Goal: Transaction & Acquisition: Book appointment/travel/reservation

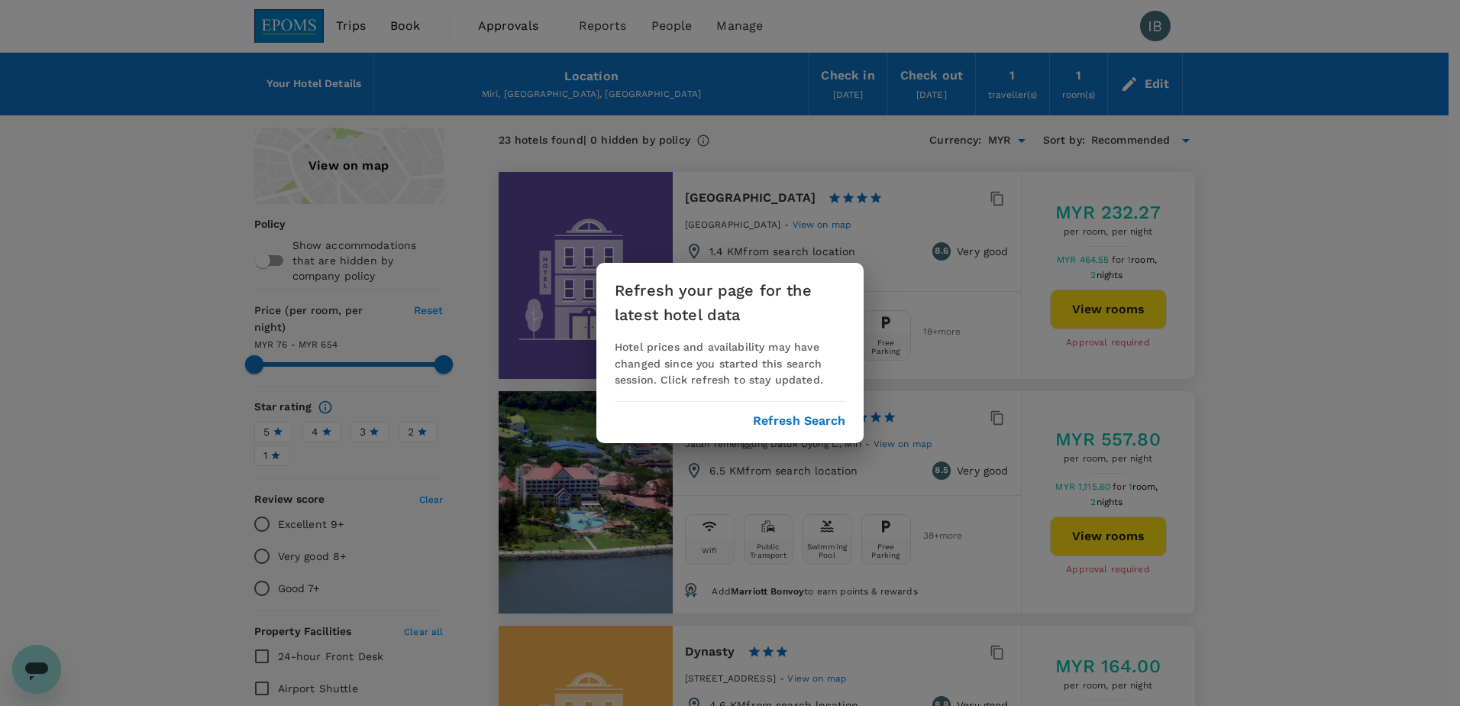
click at [1362, 350] on div "Refresh your page for the latest hotel data Hotel prices and availability may h…" at bounding box center [730, 353] width 1460 height 706
click at [811, 414] on button "Refresh Search" at bounding box center [799, 421] width 92 height 14
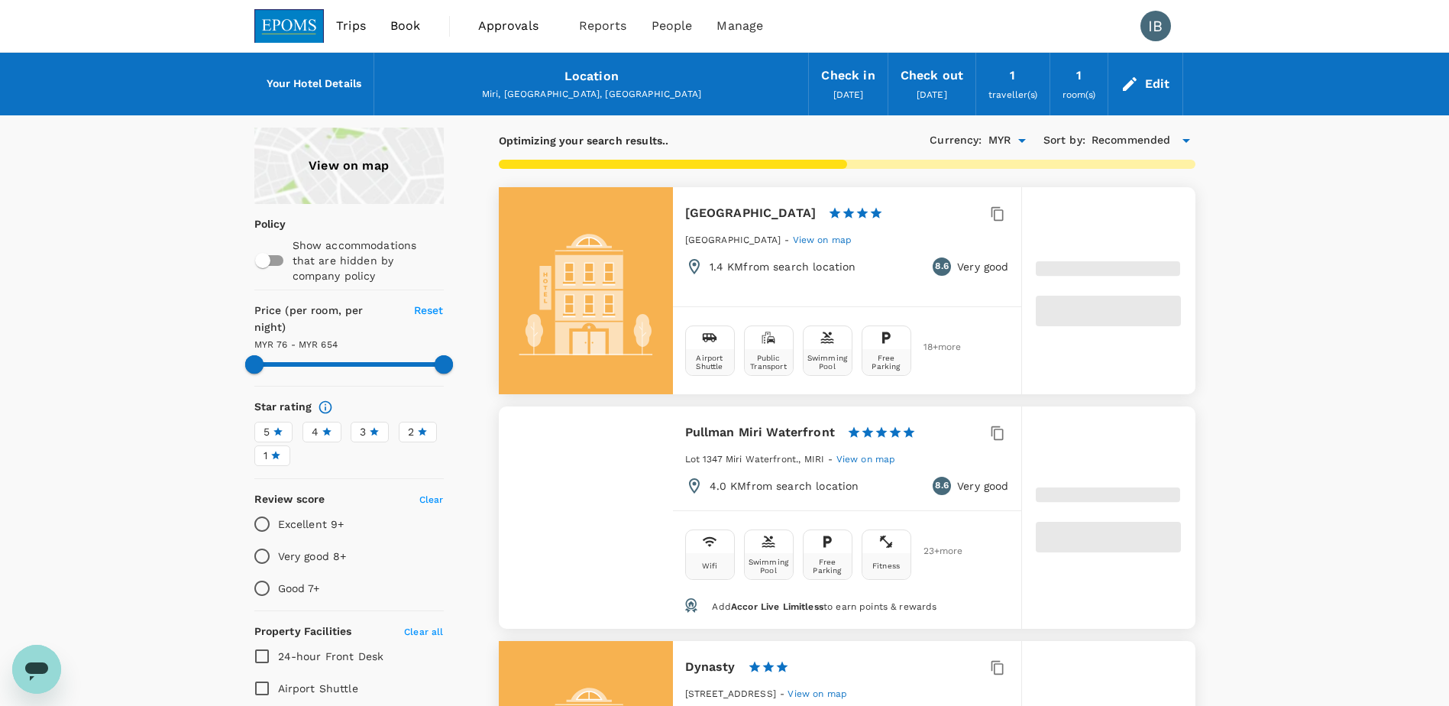
click at [577, 82] on div "Location" at bounding box center [591, 76] width 54 height 21
type input "653.98"
click at [414, 24] on span "Book" at bounding box center [405, 26] width 31 height 18
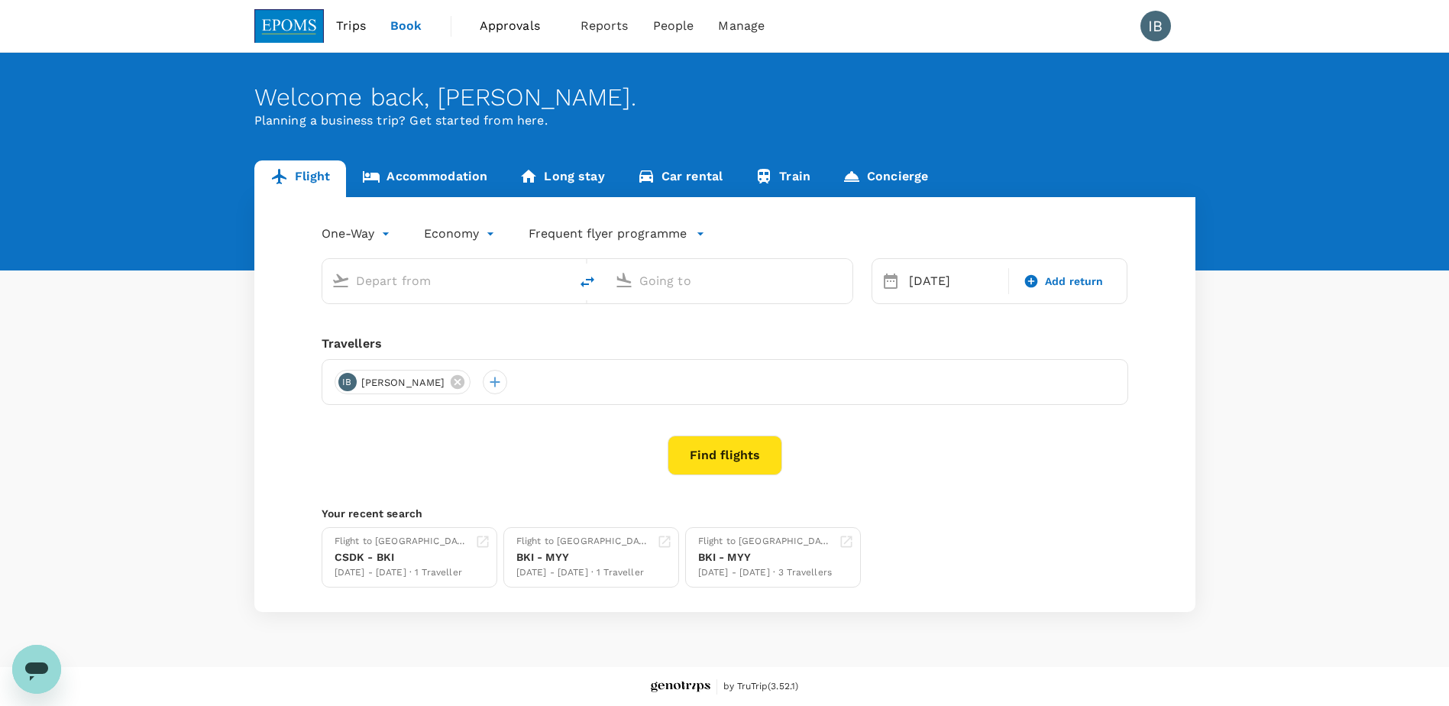
type input "Sandakan, [GEOGRAPHIC_DATA] (any)"
type input "Kota Kinabalu Intl (BKI)"
type input "Sandakan, [GEOGRAPHIC_DATA] (any)"
type input "Kota Kinabalu Intl (BKI)"
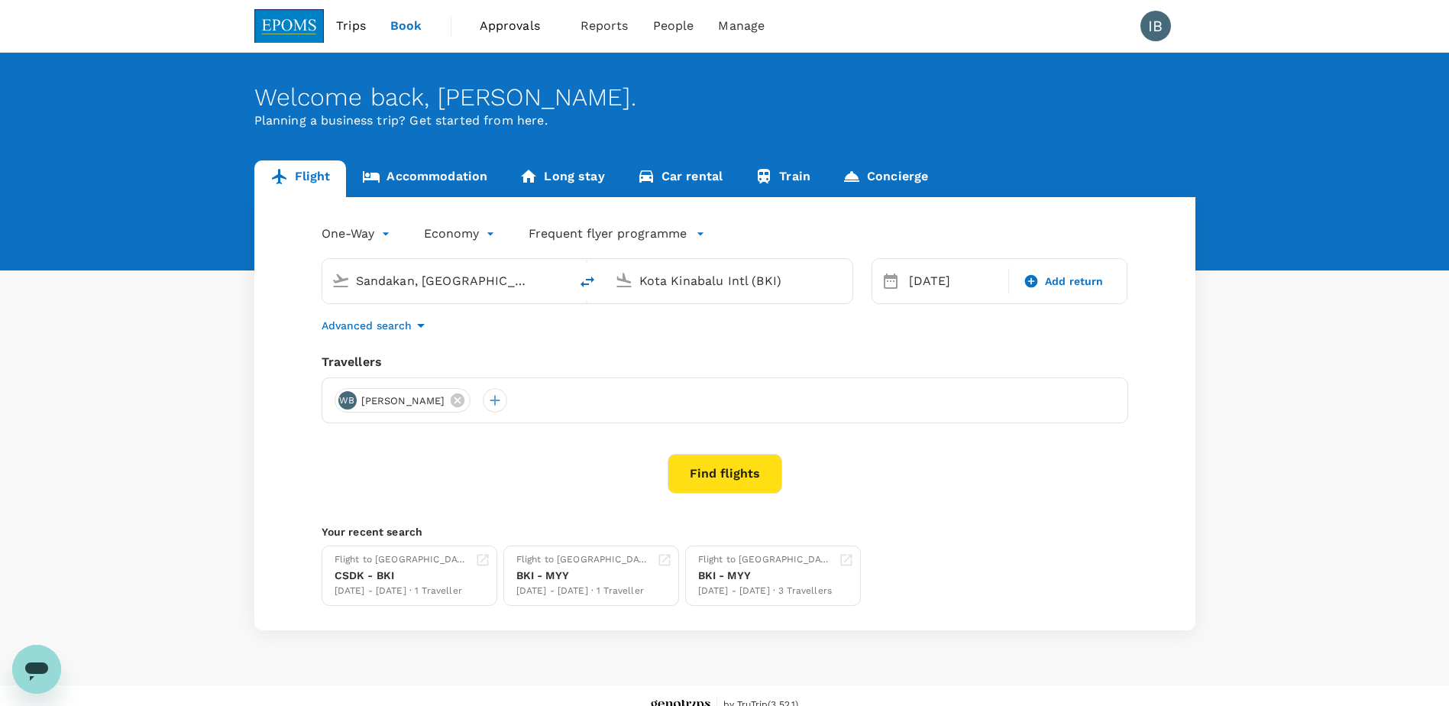
click at [419, 175] on link "Accommodation" at bounding box center [424, 178] width 157 height 37
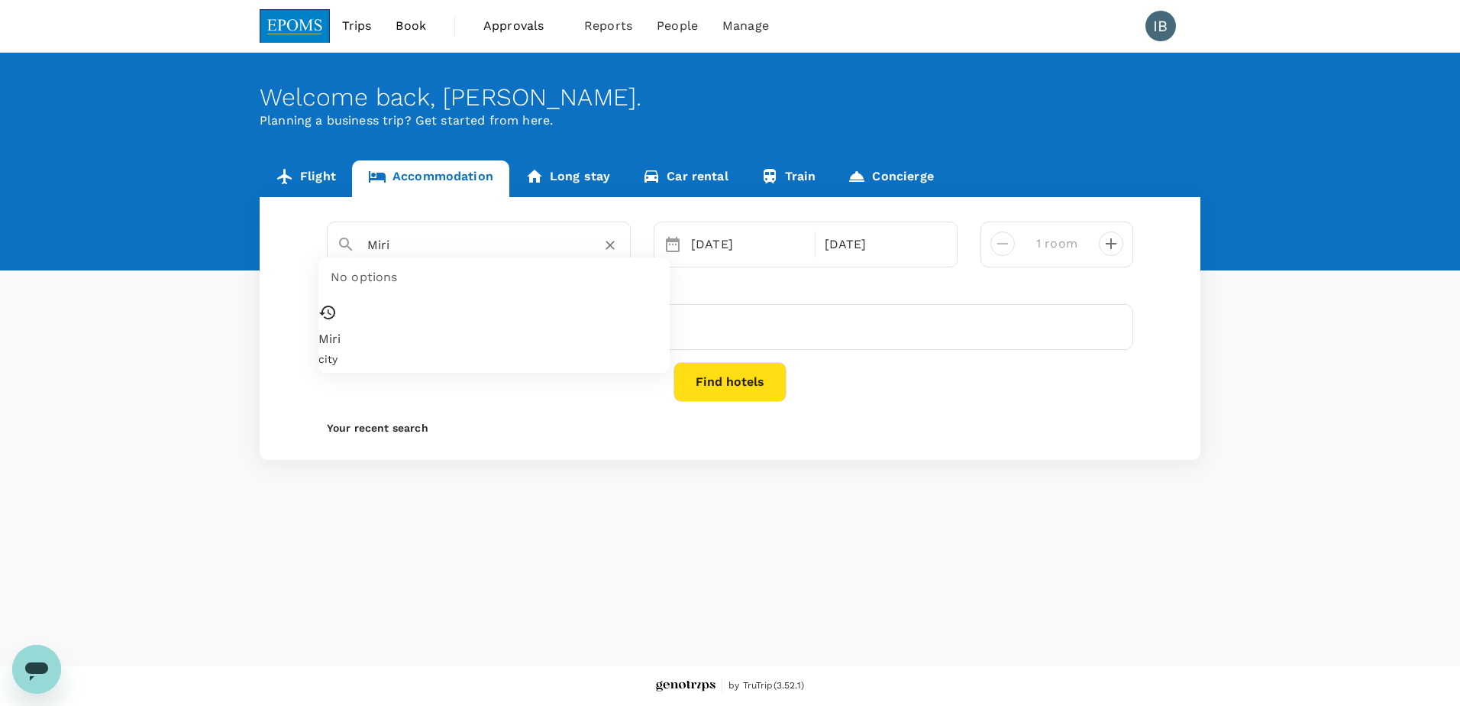
click at [441, 246] on input "Miri" at bounding box center [472, 245] width 211 height 24
type input "[GEOGRAPHIC_DATA]"
click at [742, 403] on div "Kota Kinabalu 23 Sep 25 Sep 1 room Travellers MK MAHADIR KASSIM Find hotels You…" at bounding box center [730, 328] width 941 height 263
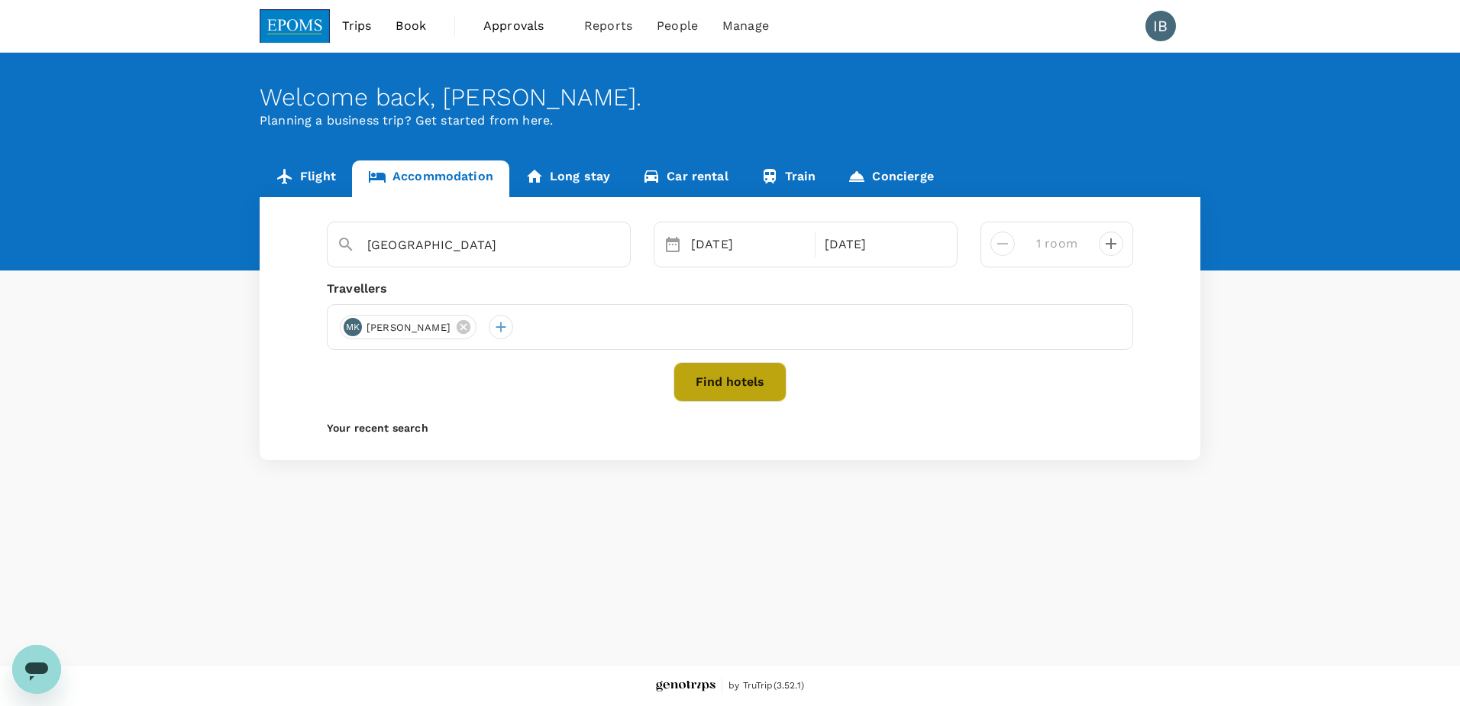
click at [735, 380] on button "Find hotels" at bounding box center [730, 382] width 113 height 40
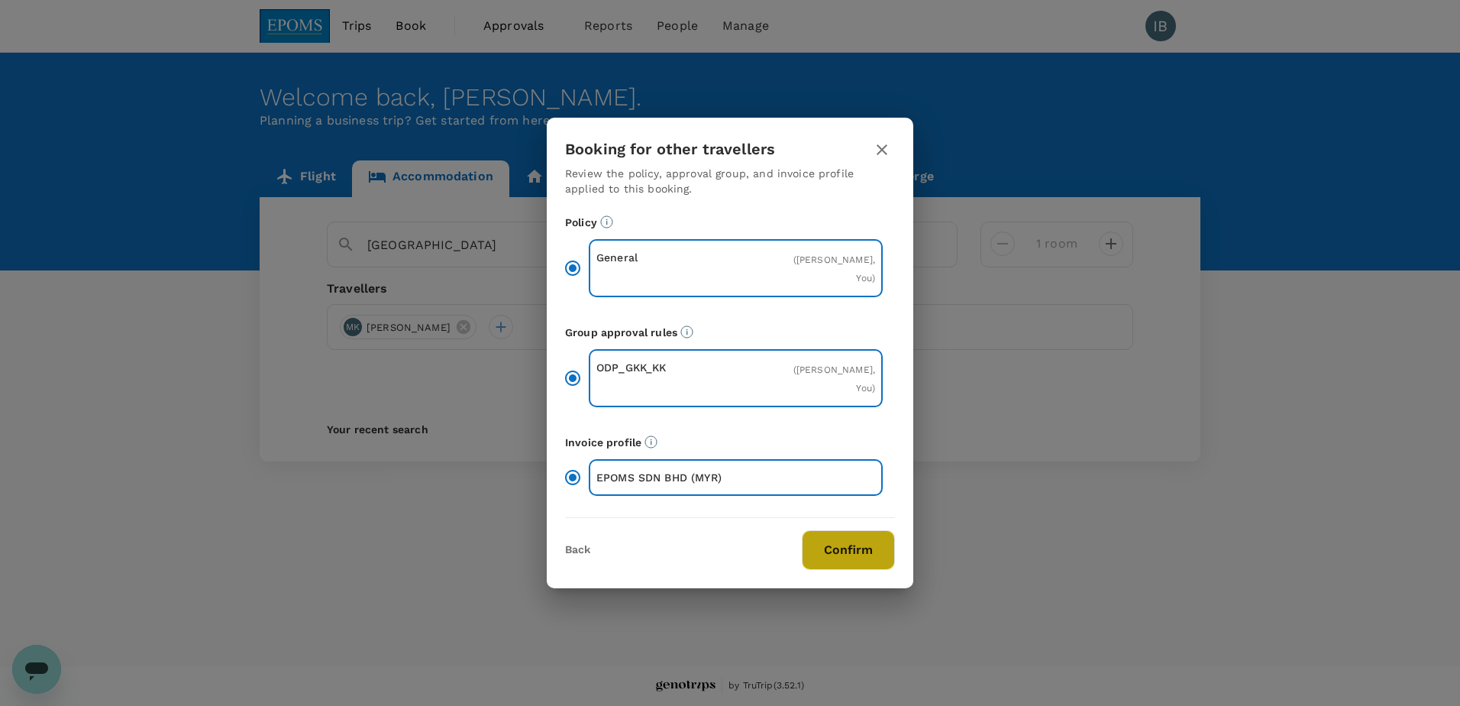
click at [854, 561] on button "Confirm" at bounding box center [848, 550] width 93 height 40
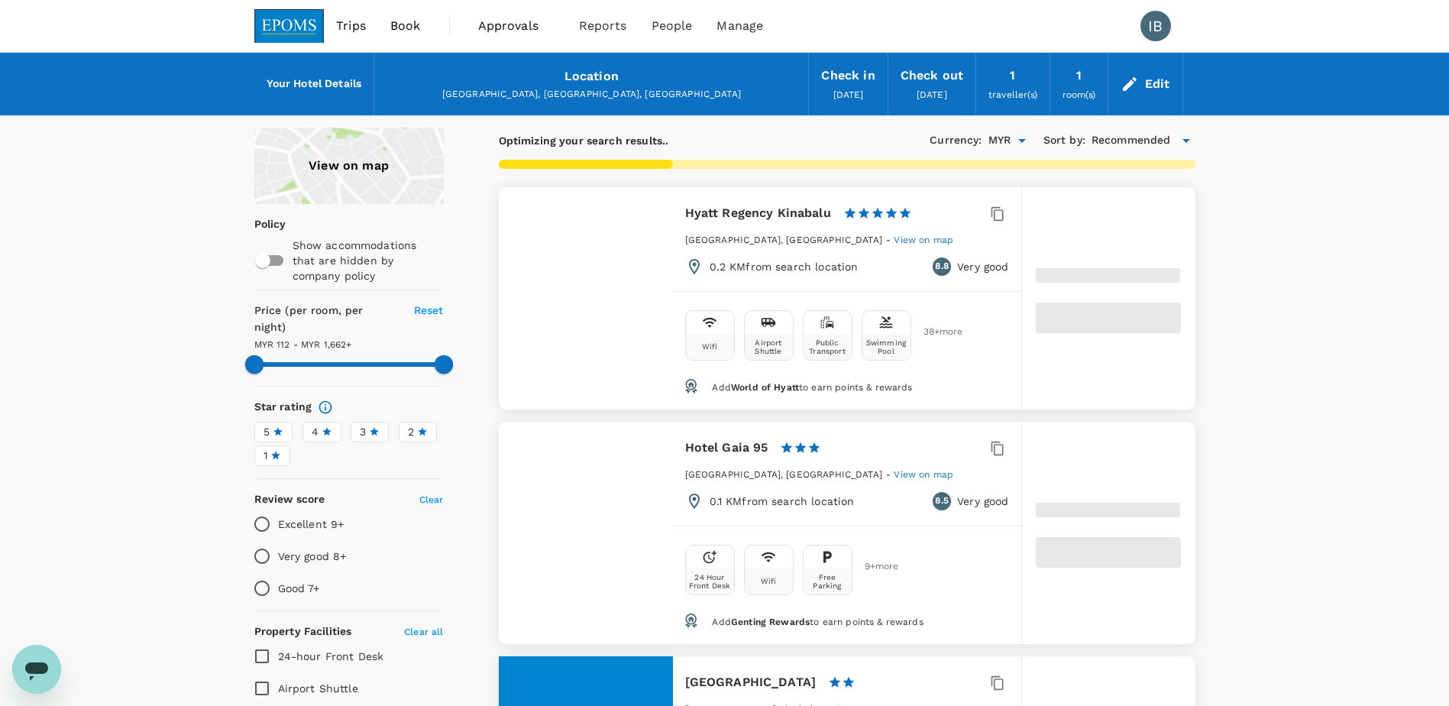
type input "1661.89"
type input "112.27"
type input "1662.27"
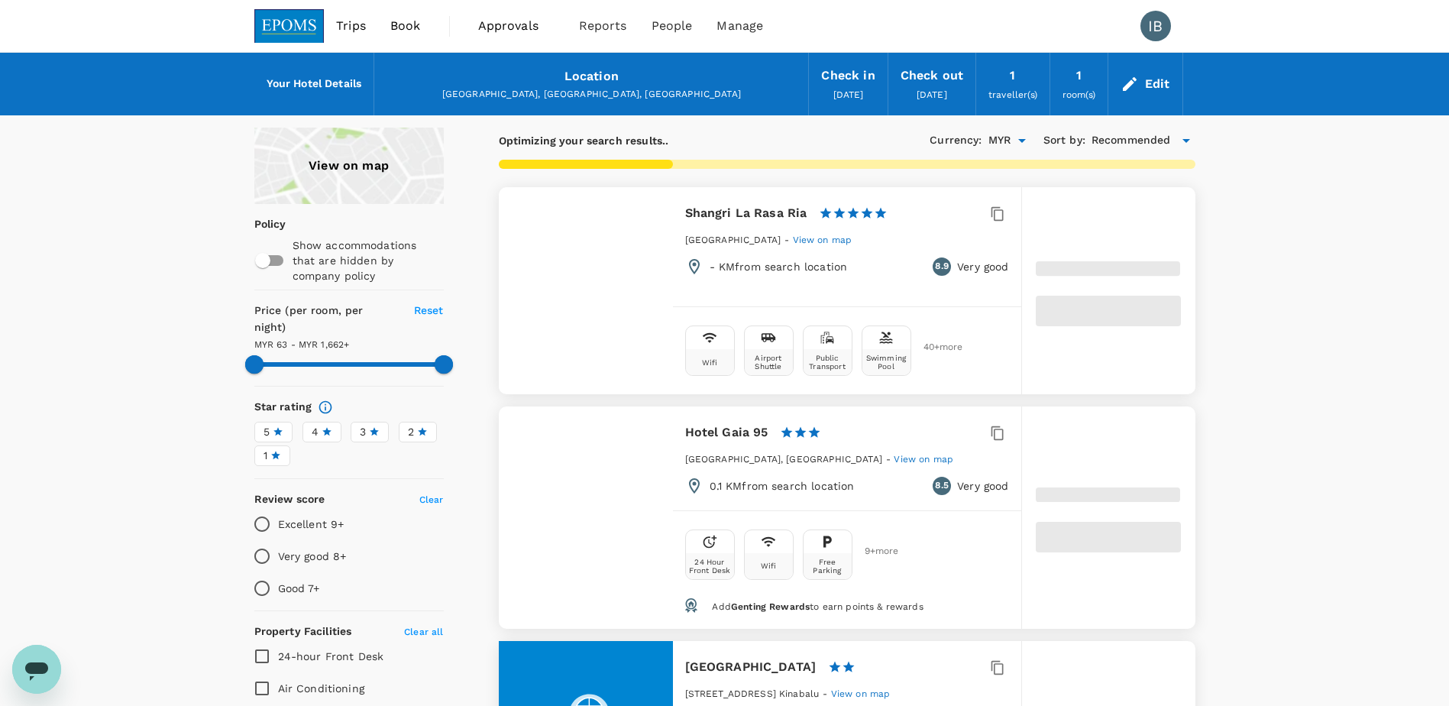
type input "63.27"
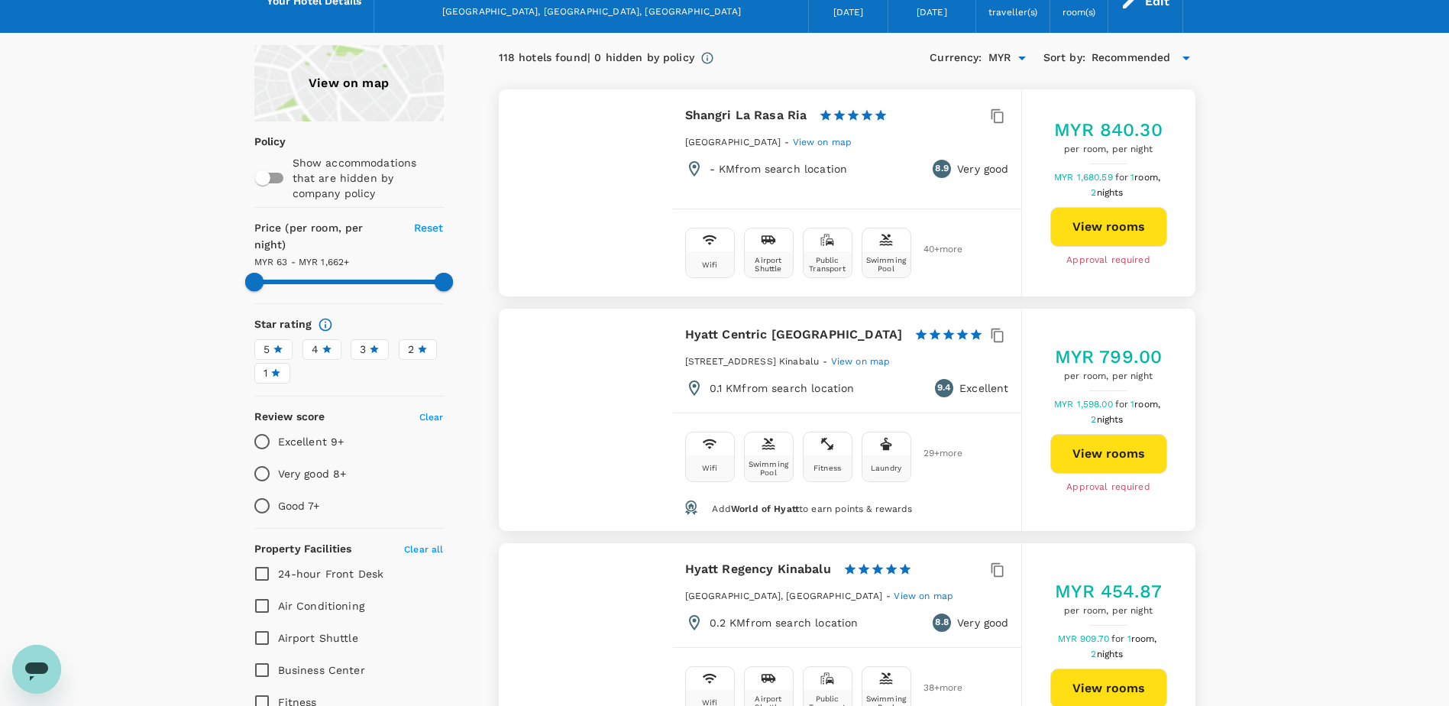
scroll to position [76, 0]
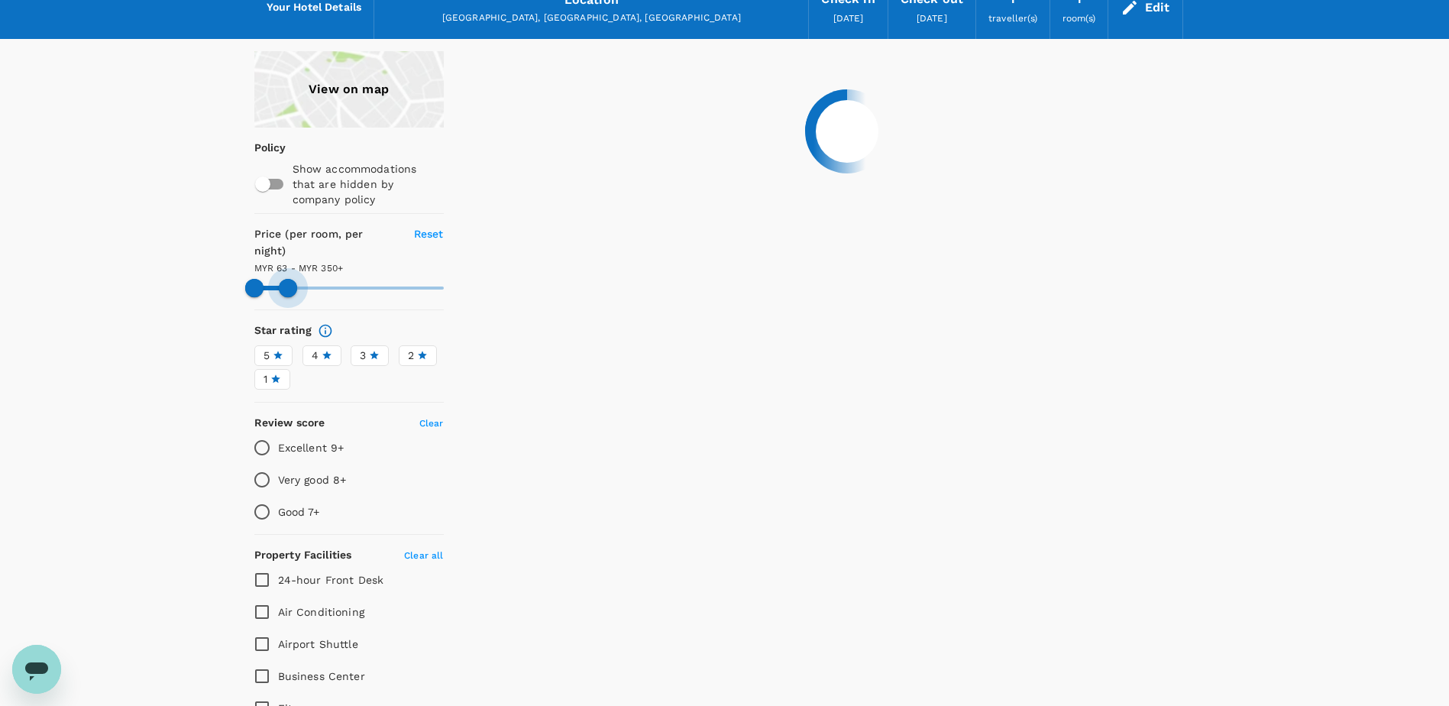
drag, startPoint x: 445, startPoint y: 274, endPoint x: 288, endPoint y: 273, distance: 157.3
click at [288, 279] on span at bounding box center [288, 288] width 18 height 18
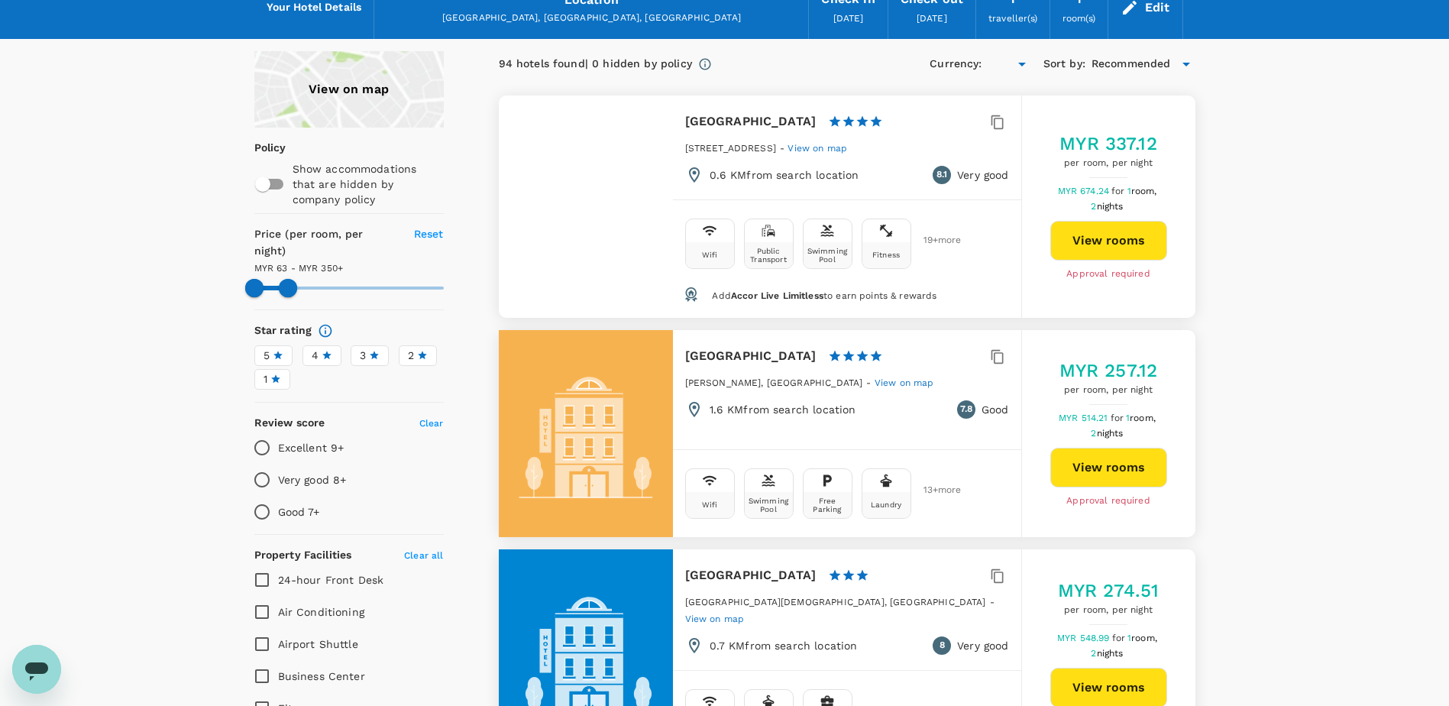
type input "350.27"
type input "MYR"
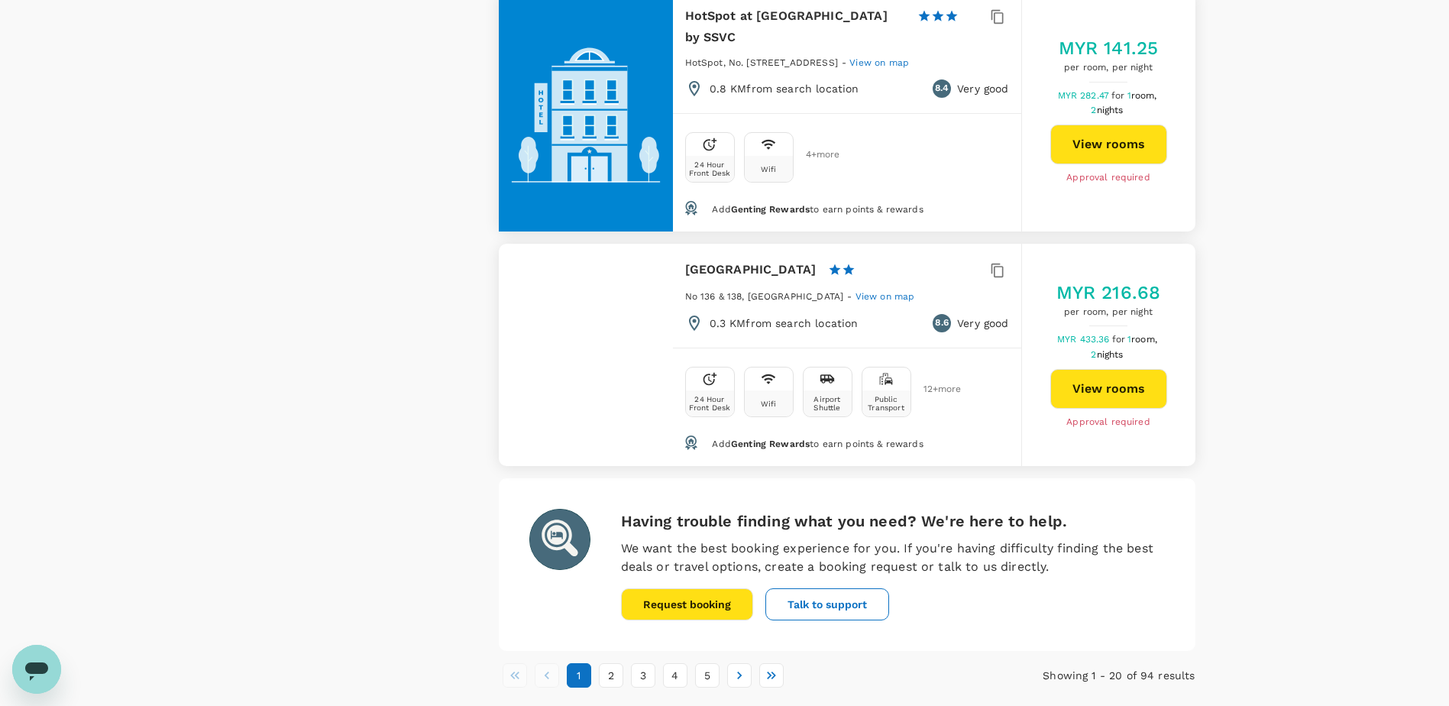
scroll to position [4429, 0]
click at [615, 662] on button "2" at bounding box center [611, 674] width 24 height 24
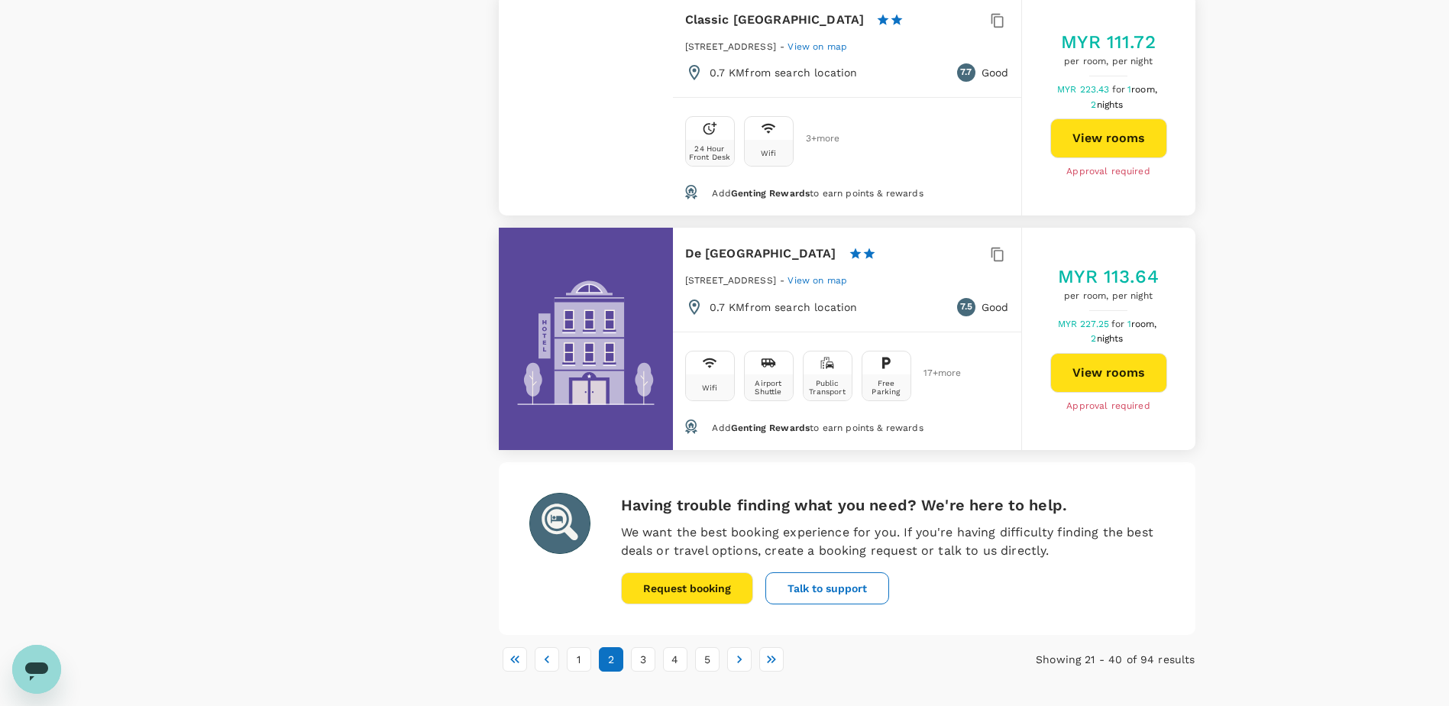
scroll to position [4476, 0]
click at [646, 646] on button "3" at bounding box center [643, 658] width 24 height 24
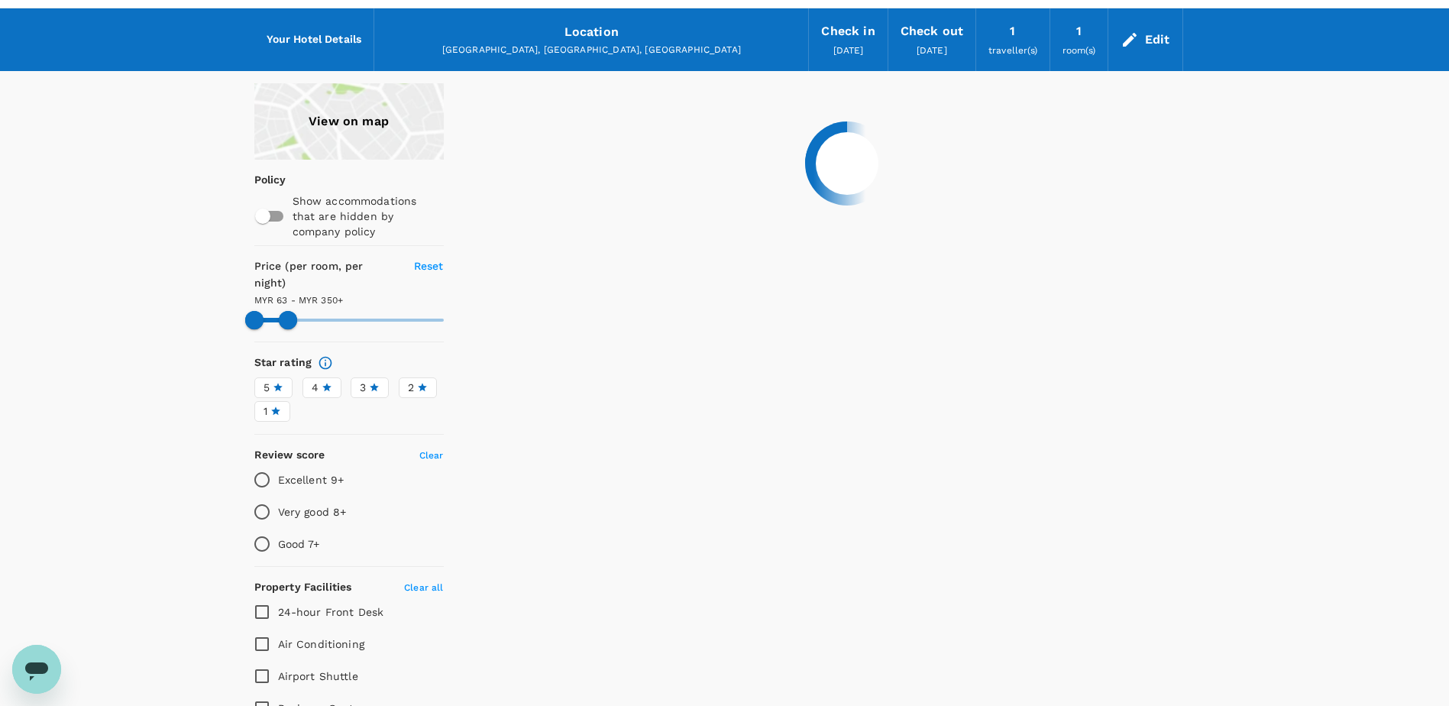
scroll to position [0, 0]
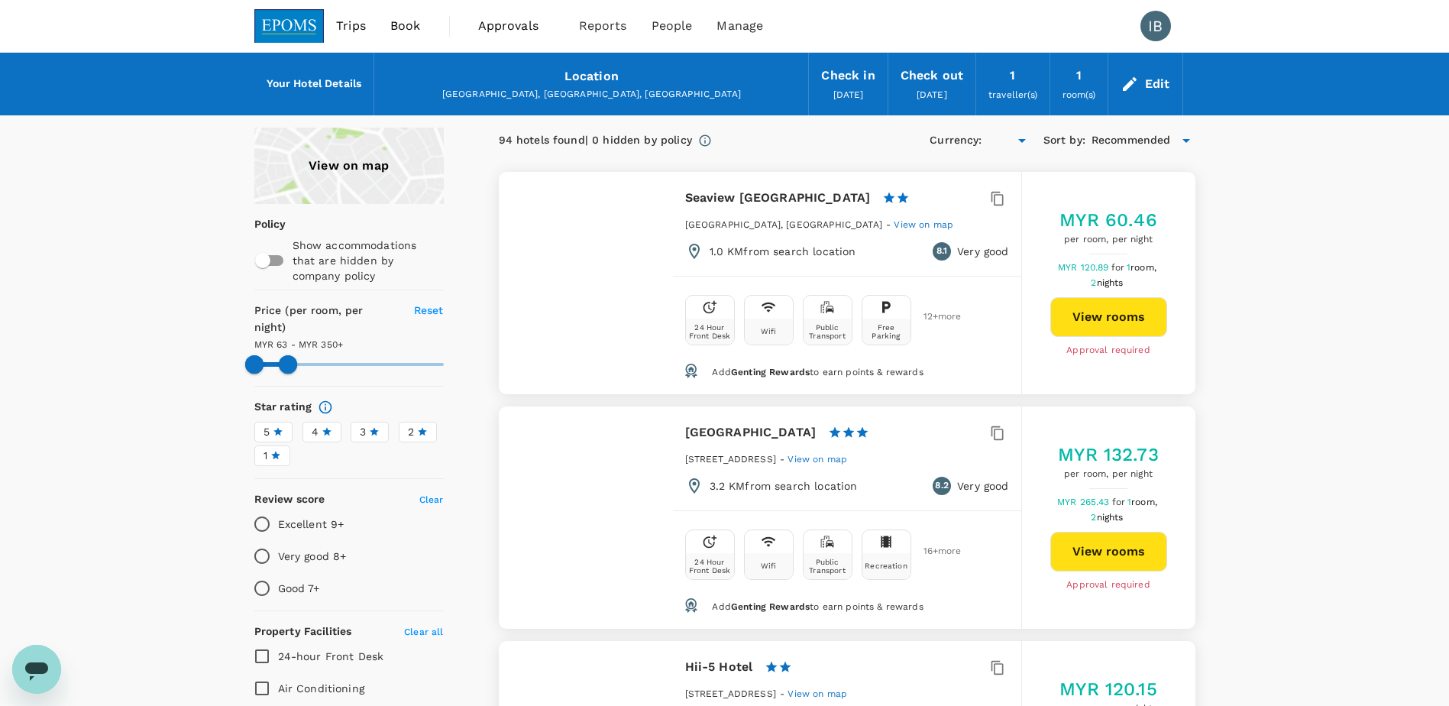
type input "350.27"
type input "MYR"
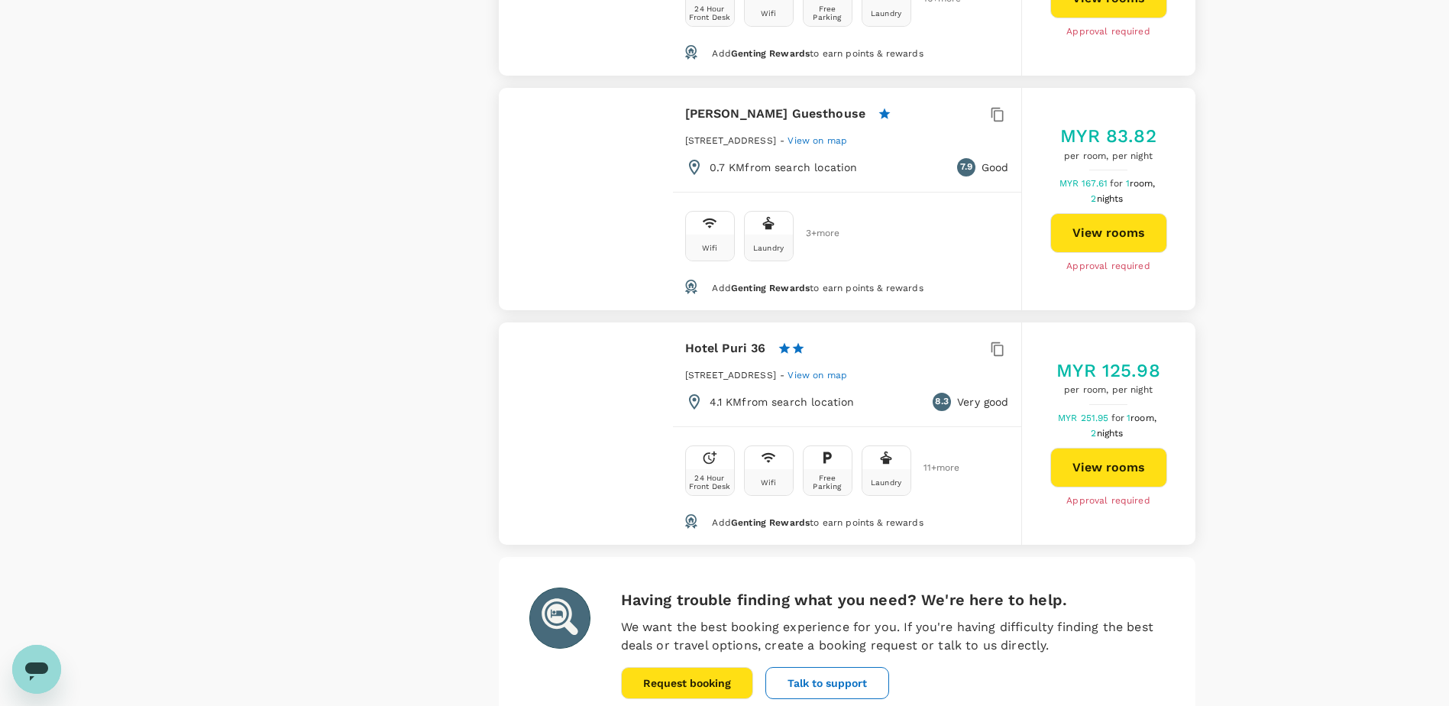
scroll to position [4526, 0]
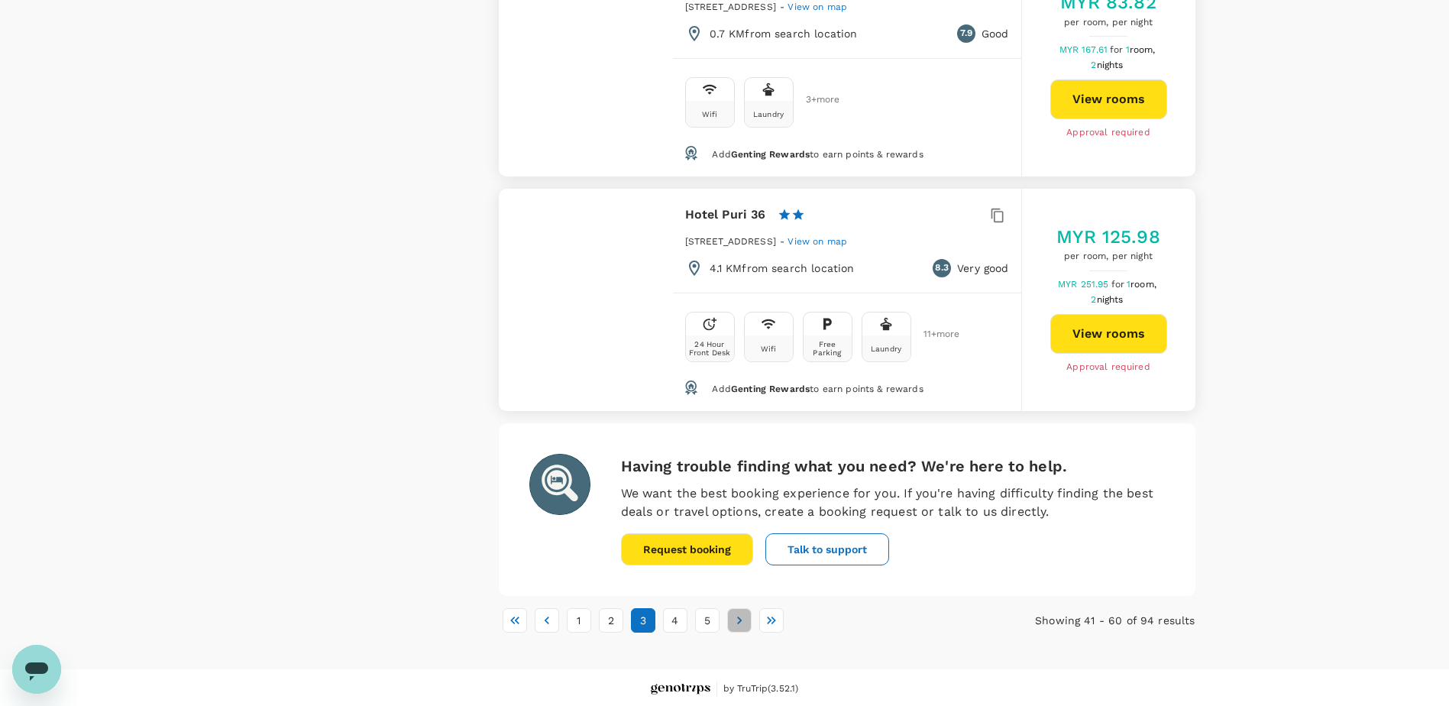
click at [743, 622] on icon "Go to next page" at bounding box center [739, 619] width 15 height 15
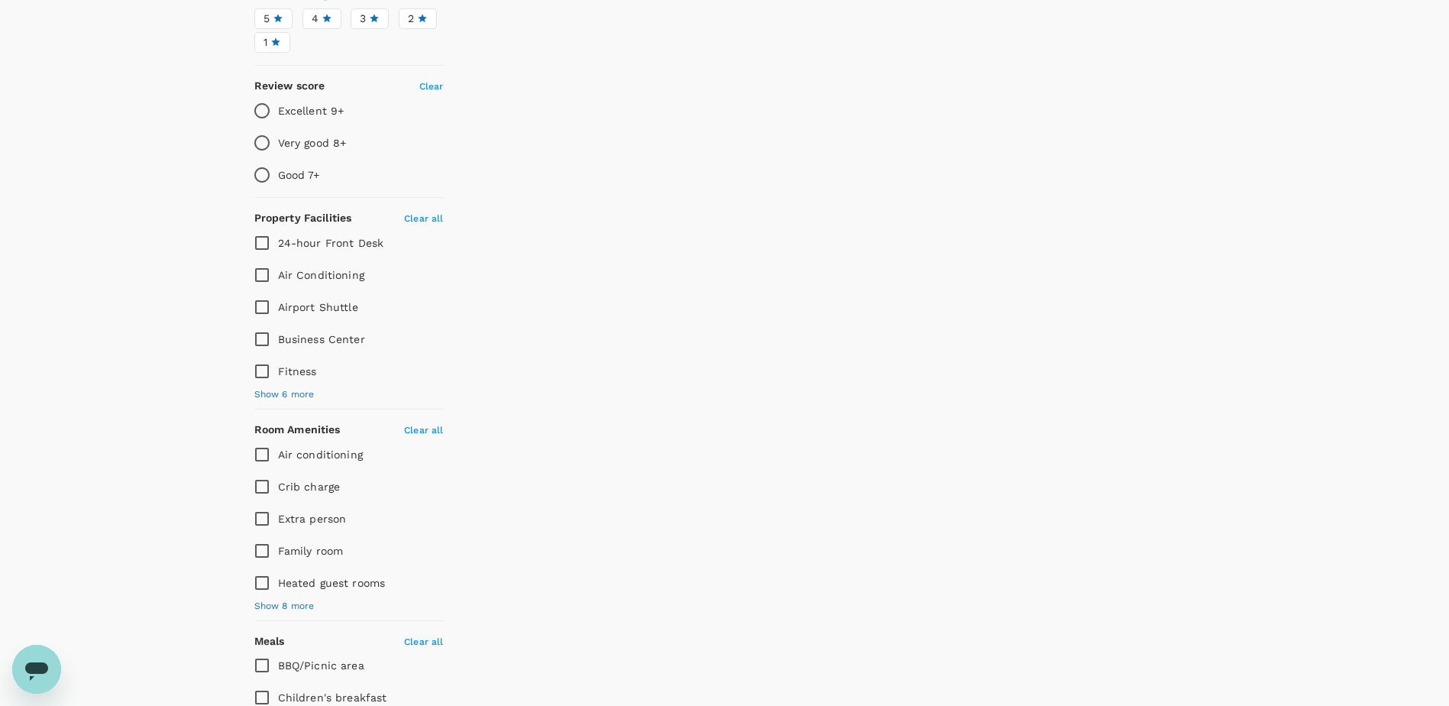
scroll to position [0, 0]
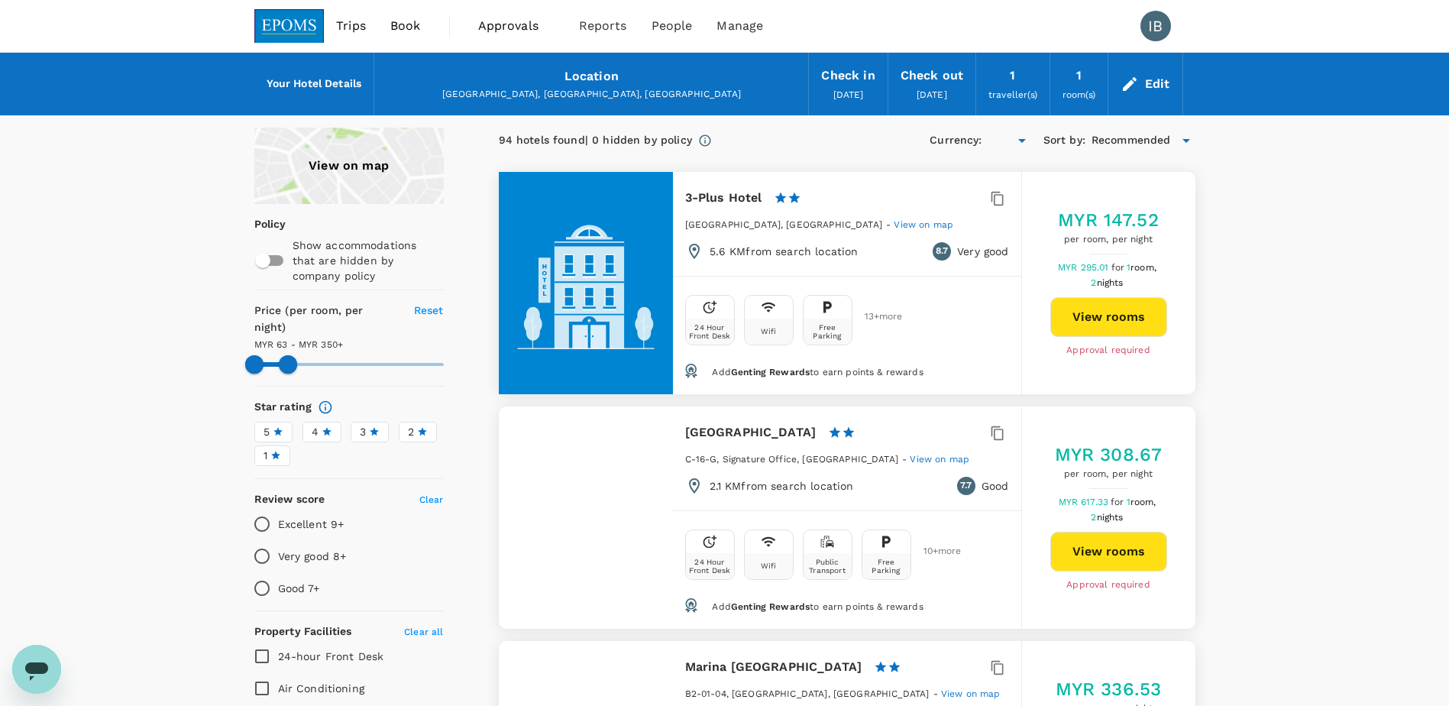
type input "350.27"
type input "MYR"
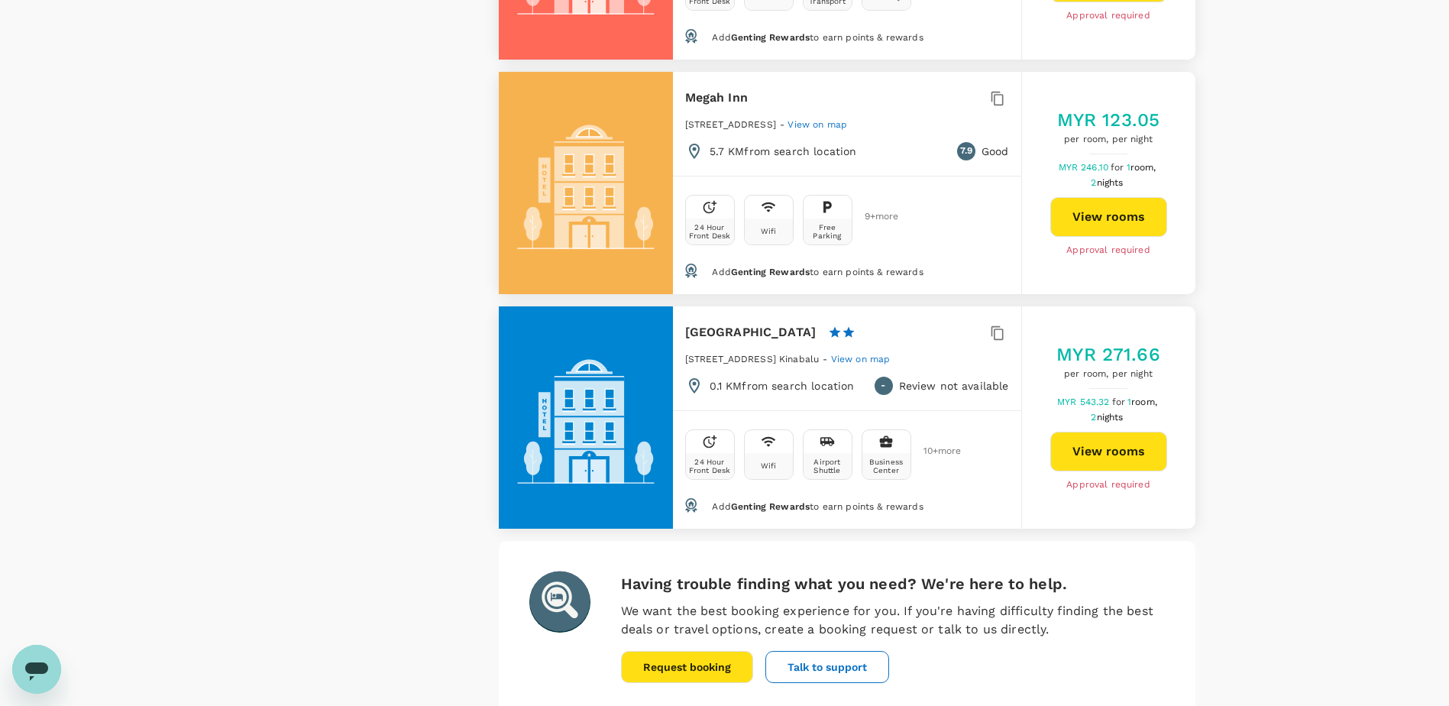
scroll to position [4583, 0]
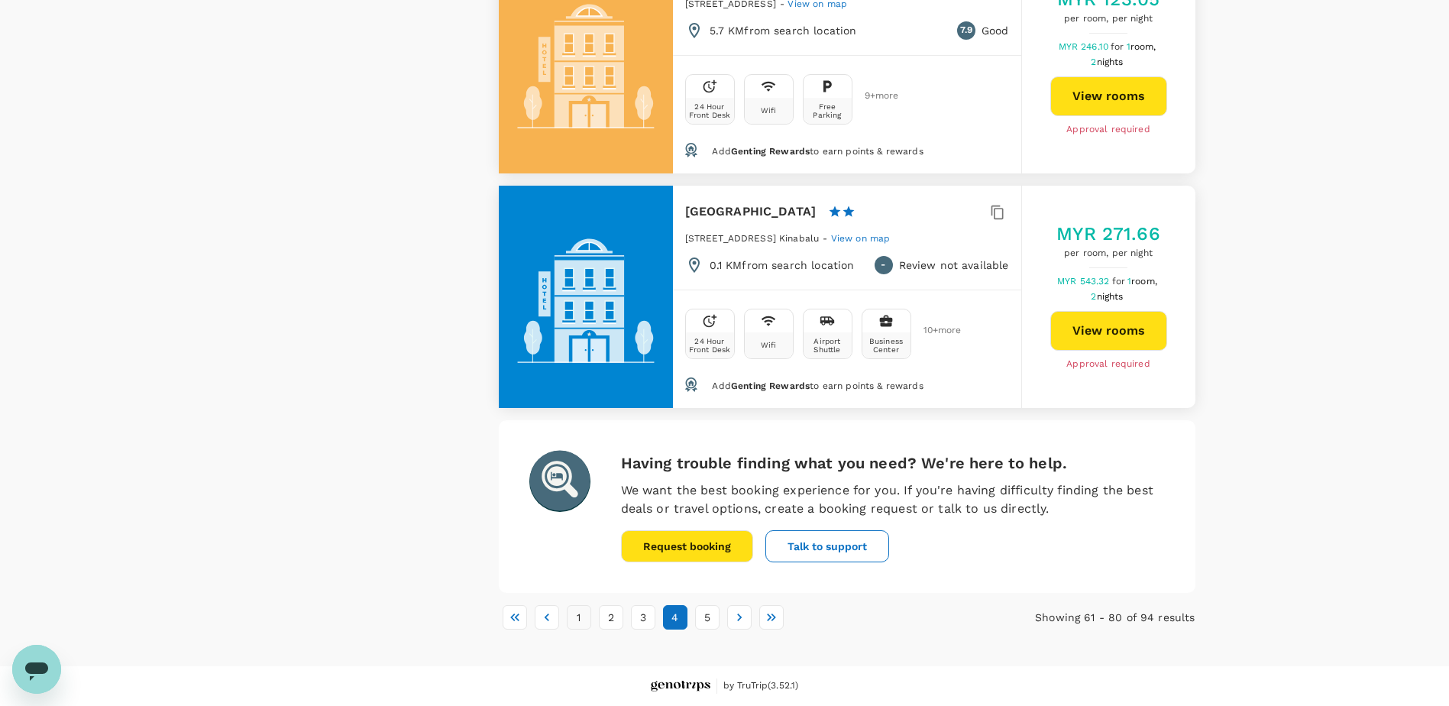
click at [576, 621] on button "1" at bounding box center [579, 617] width 24 height 24
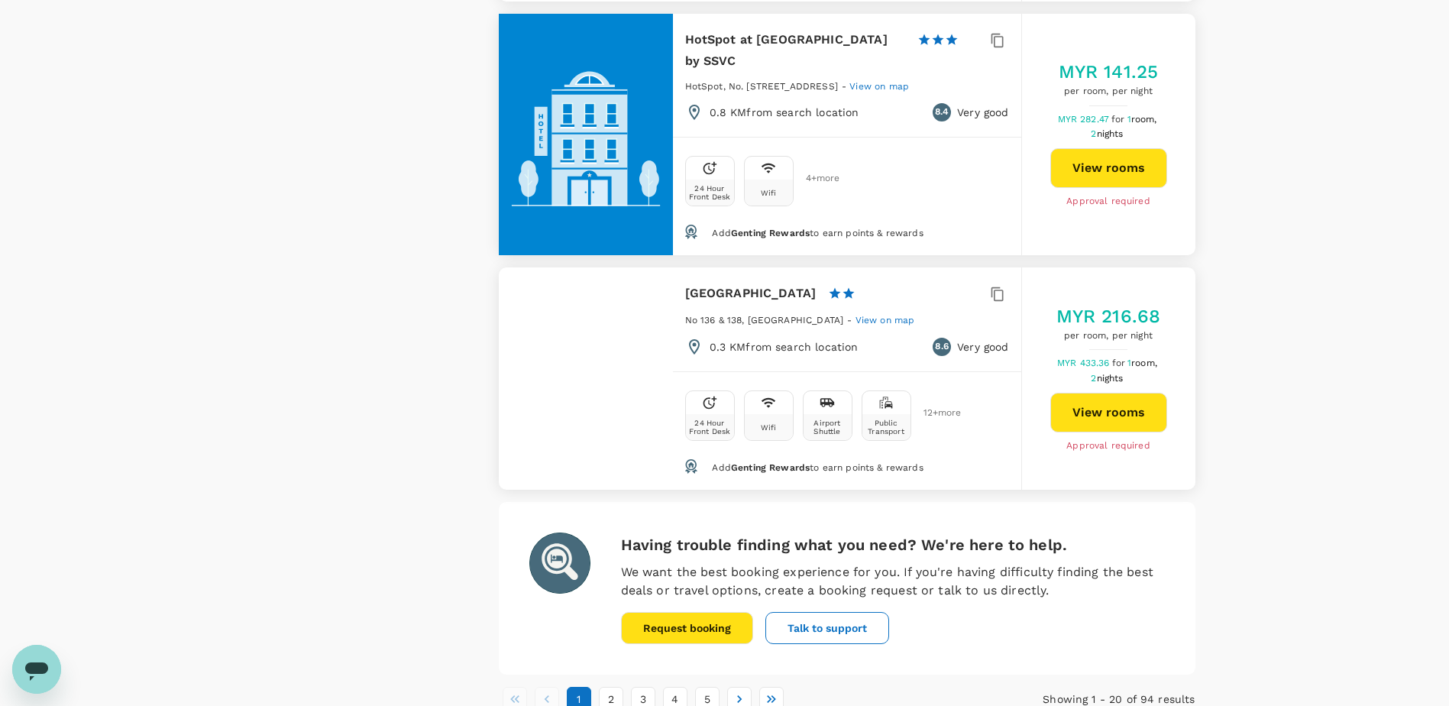
scroll to position [4429, 0]
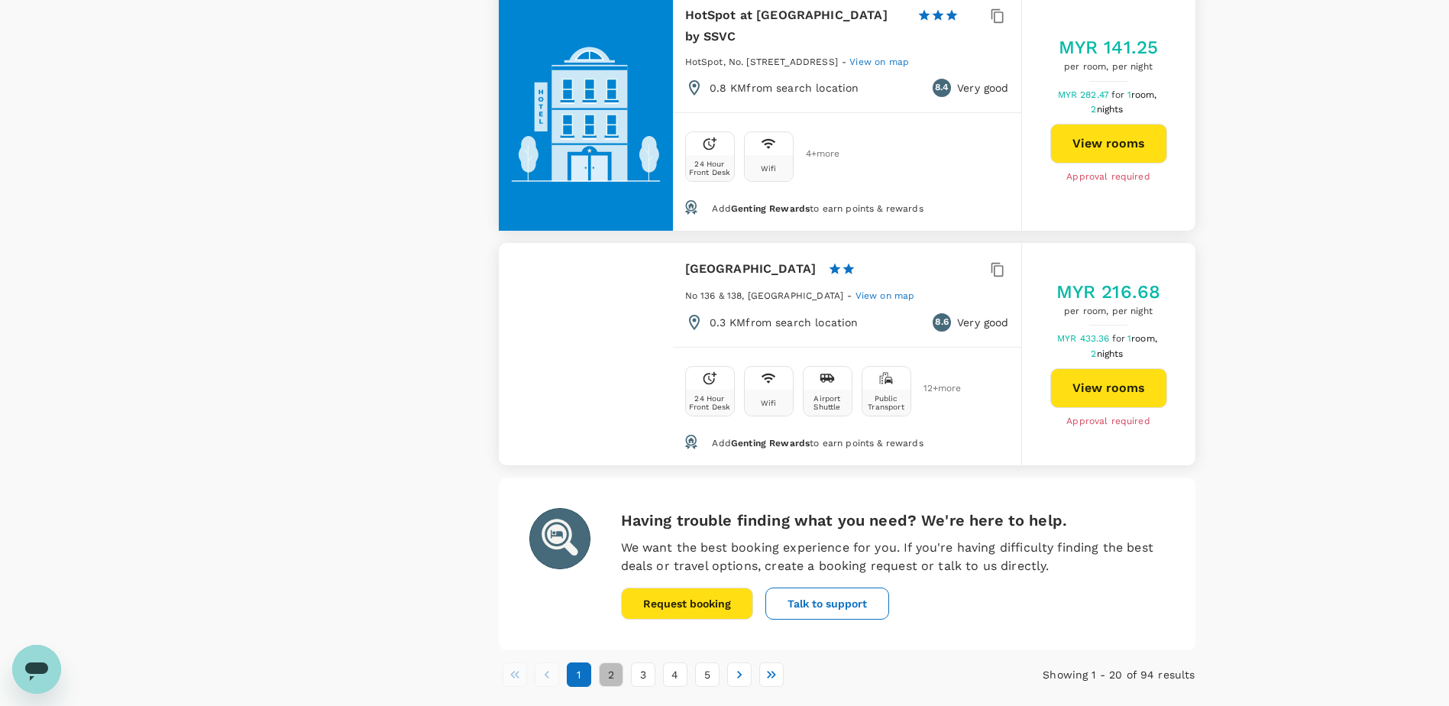
click at [608, 662] on button "2" at bounding box center [611, 674] width 24 height 24
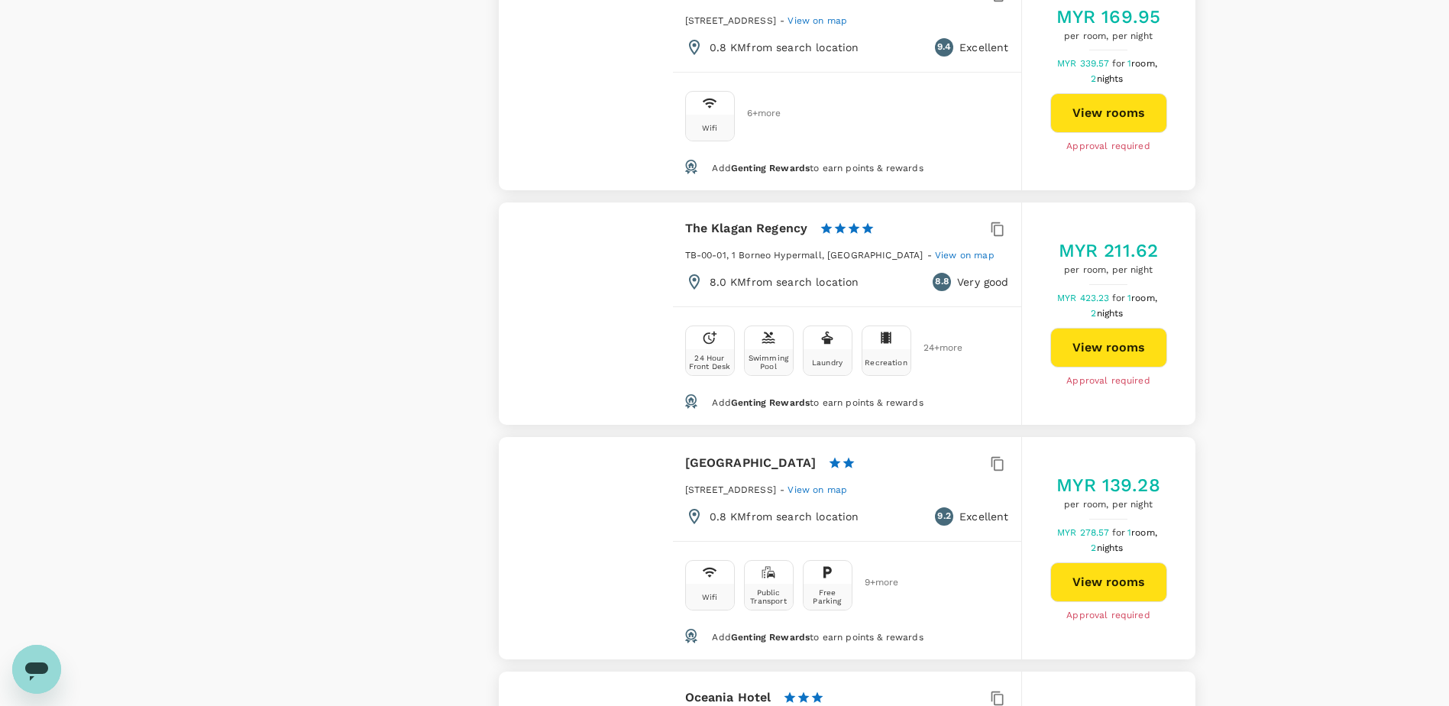
scroll to position [1833, 0]
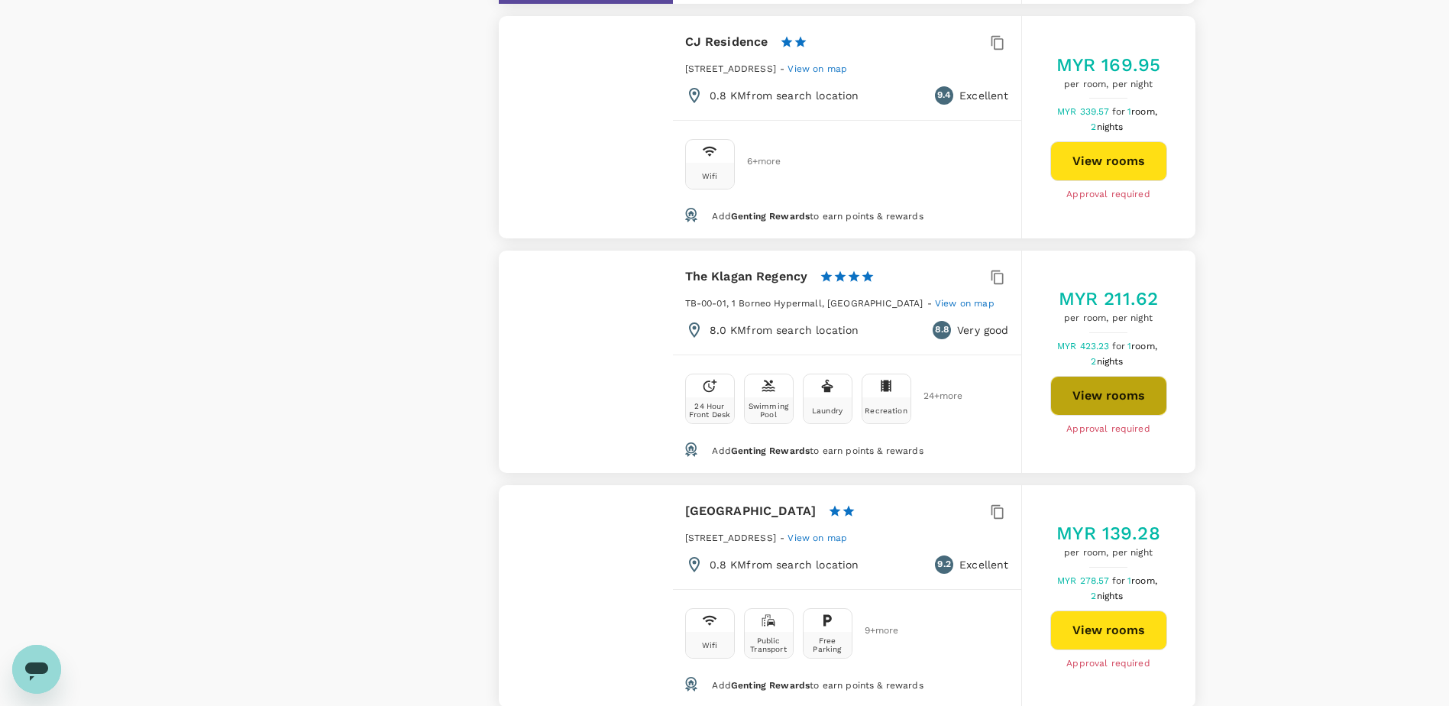
click at [1107, 376] on button "View rooms" at bounding box center [1108, 396] width 117 height 40
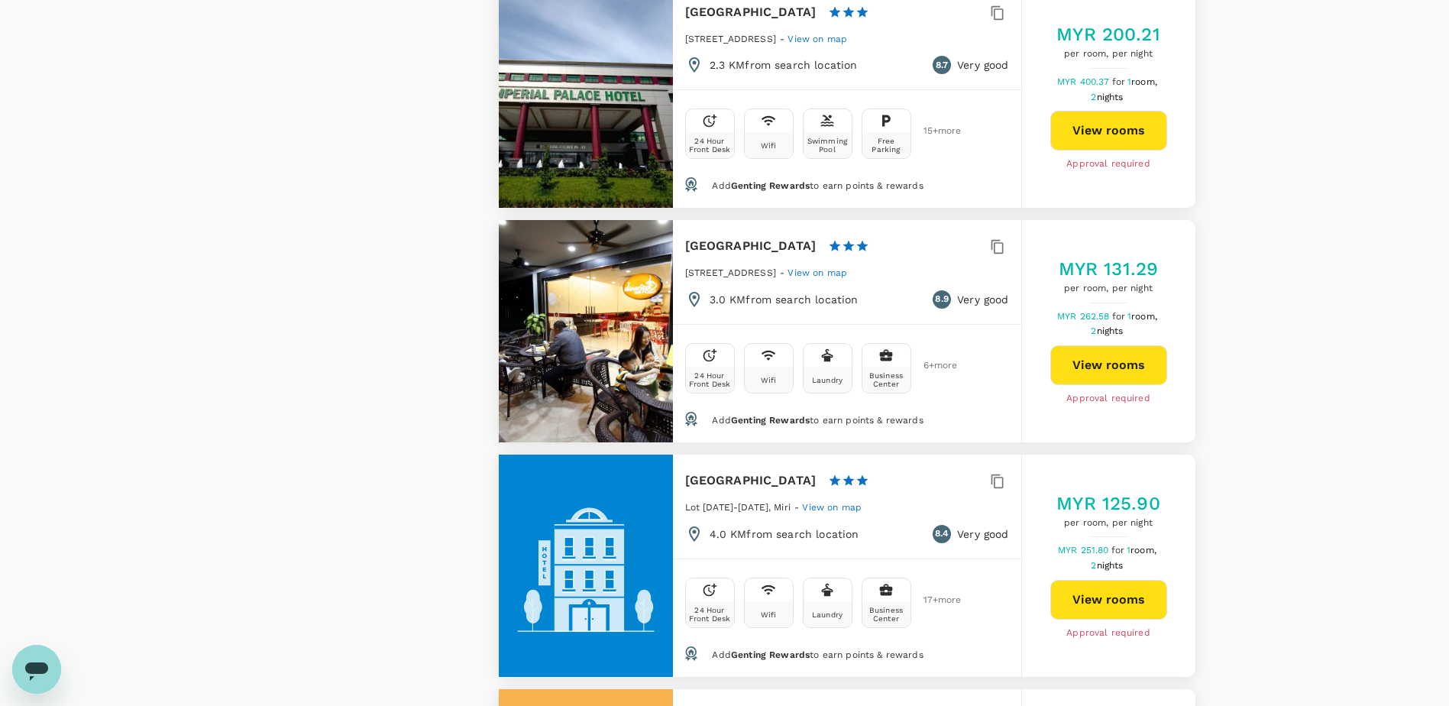
type input "349.98"
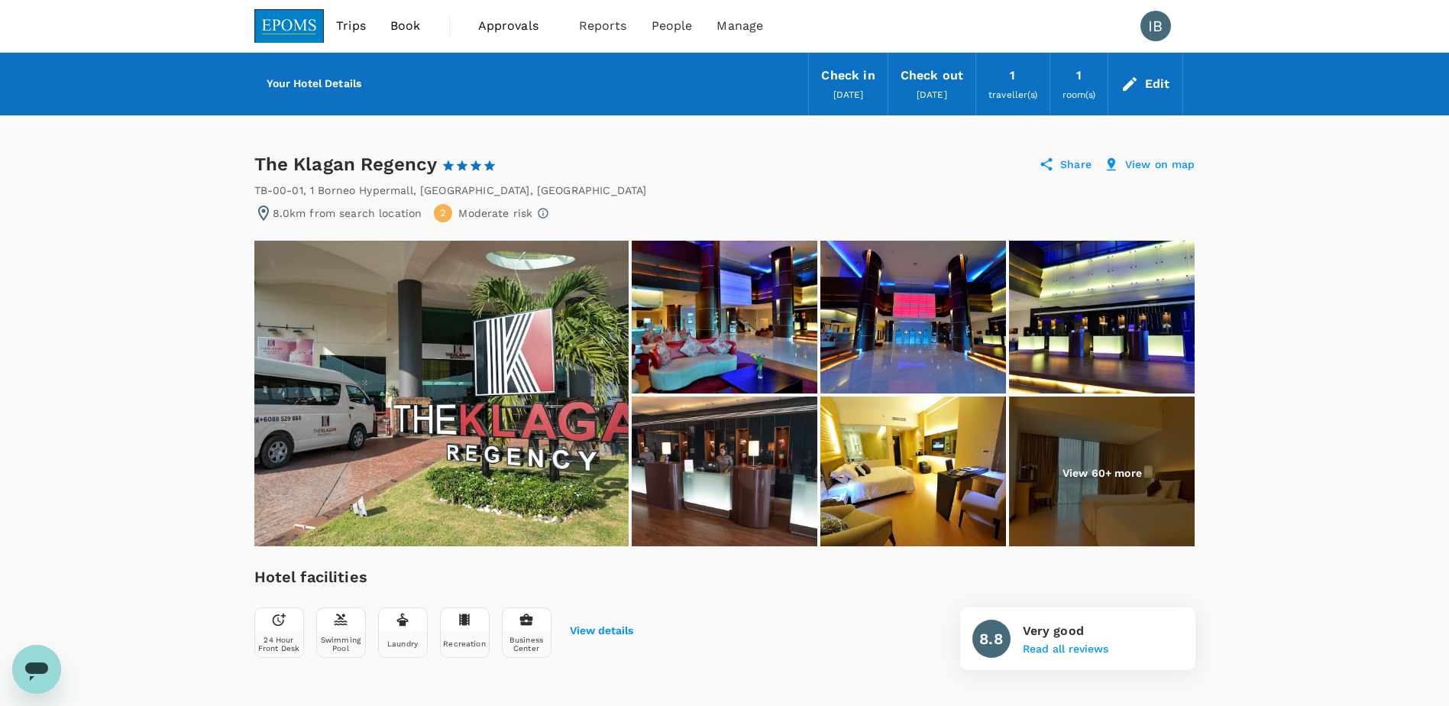
click at [344, 27] on span "Trips" at bounding box center [351, 26] width 30 height 18
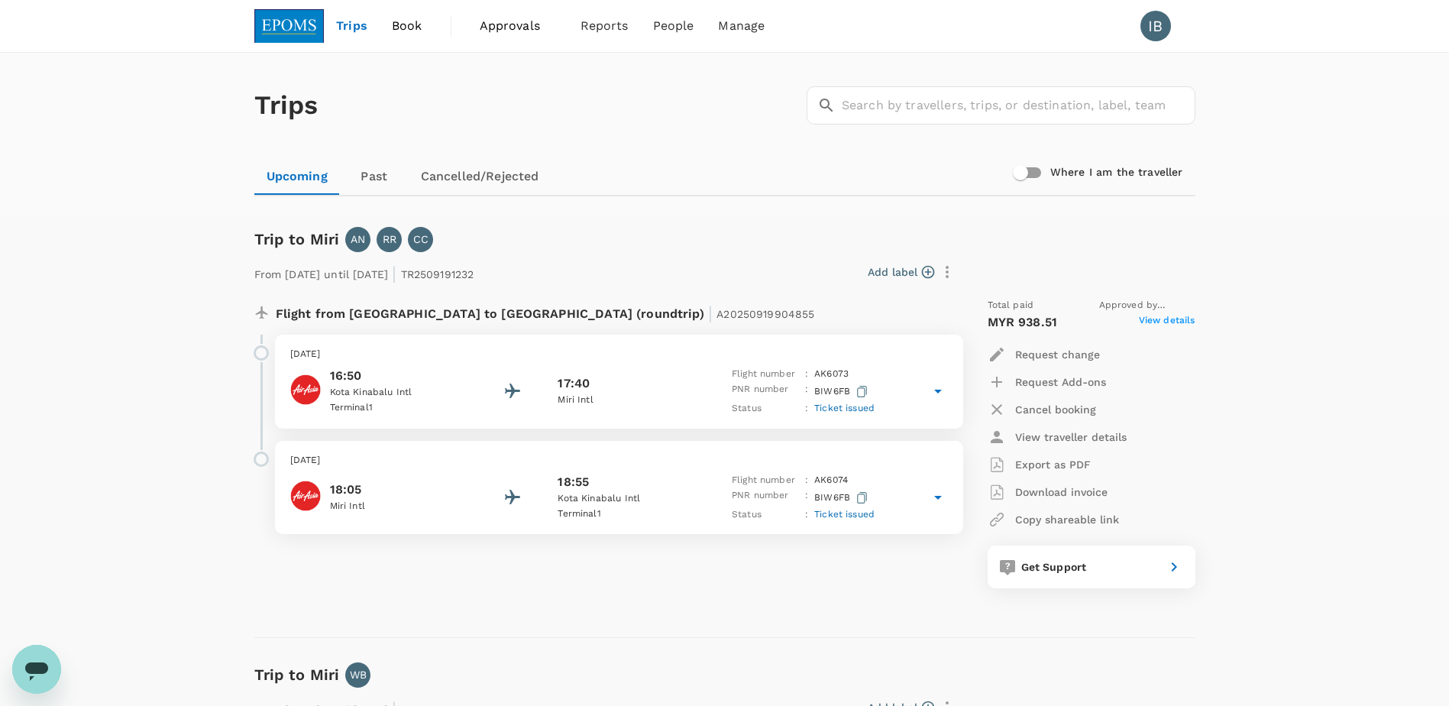
click at [351, 23] on span "Trips" at bounding box center [351, 26] width 31 height 18
click at [418, 21] on span "Book" at bounding box center [407, 26] width 31 height 18
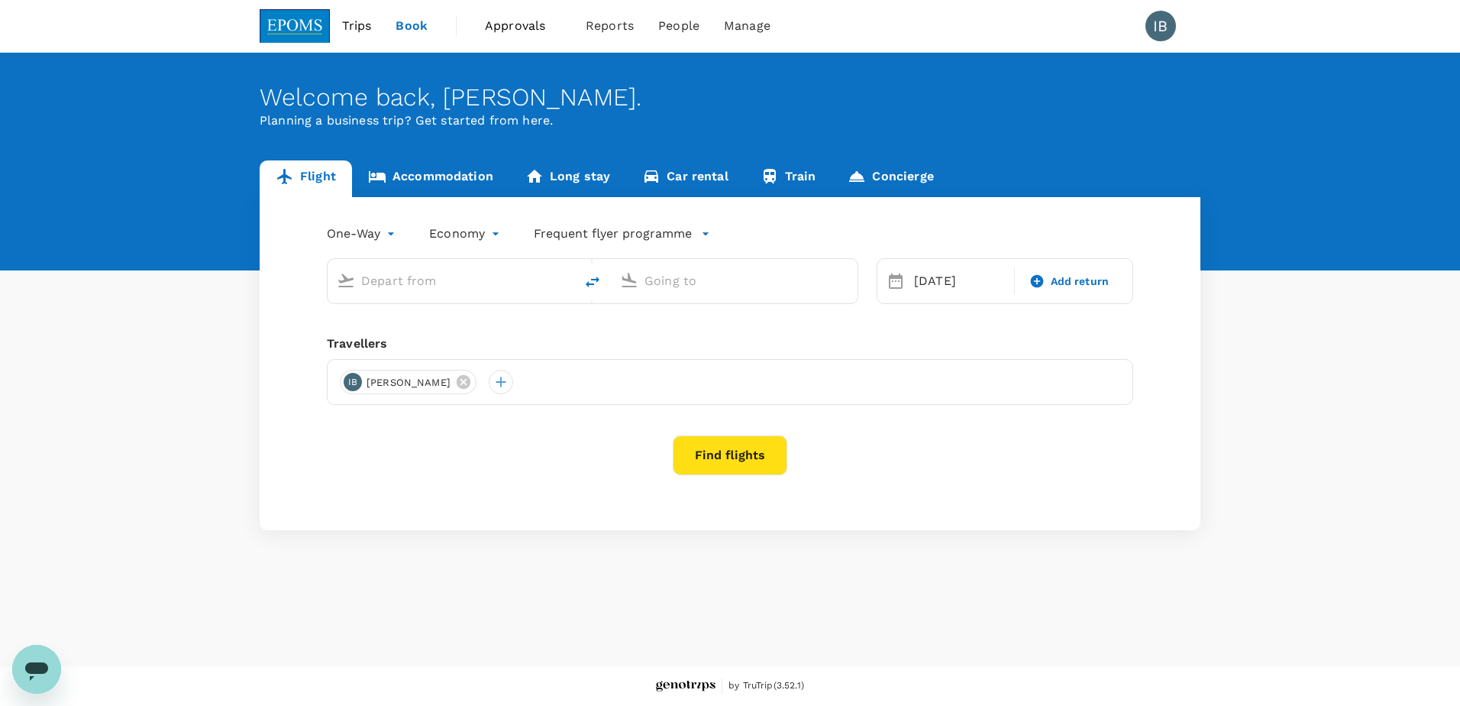
type input "Sandakan, [GEOGRAPHIC_DATA] (any)"
type input "Kota Kinabalu Intl (BKI)"
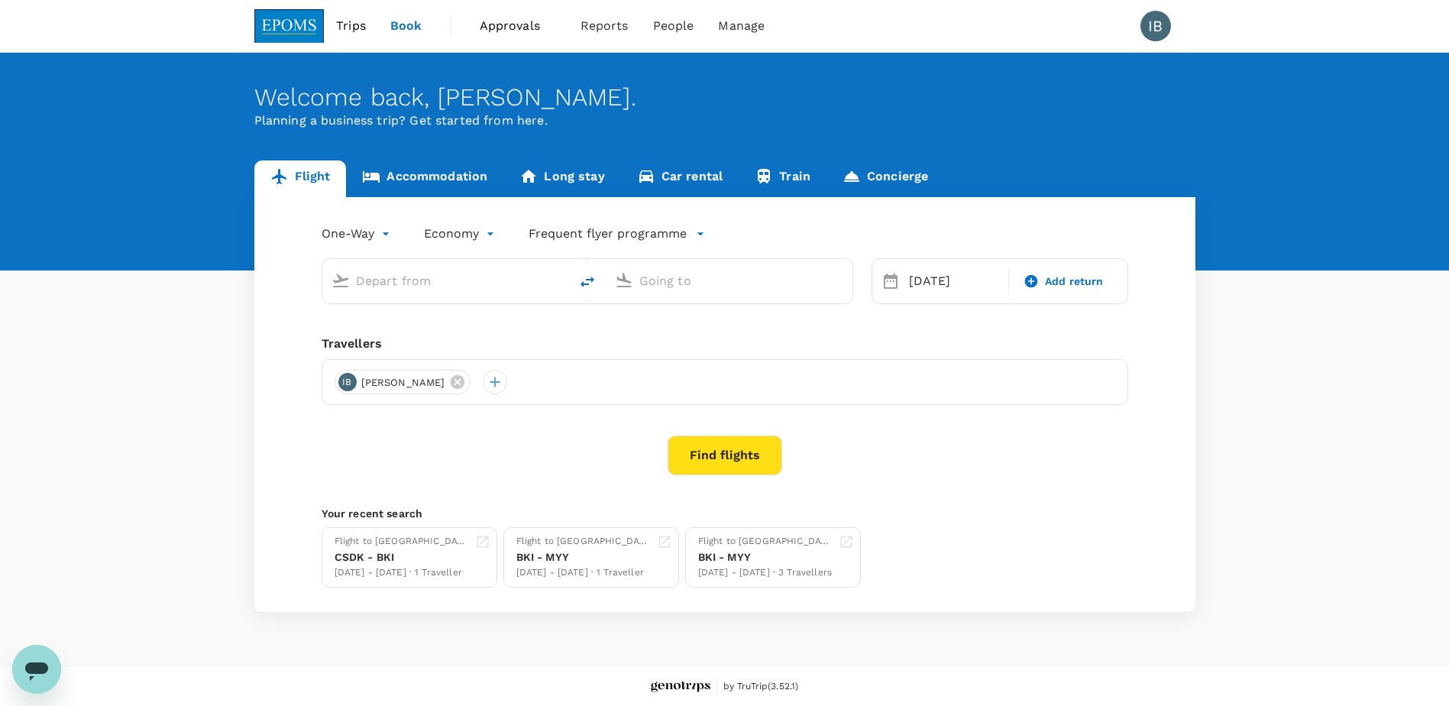
click at [346, 27] on span "Trips" at bounding box center [351, 26] width 30 height 18
